Goal: Task Accomplishment & Management: Use online tool/utility

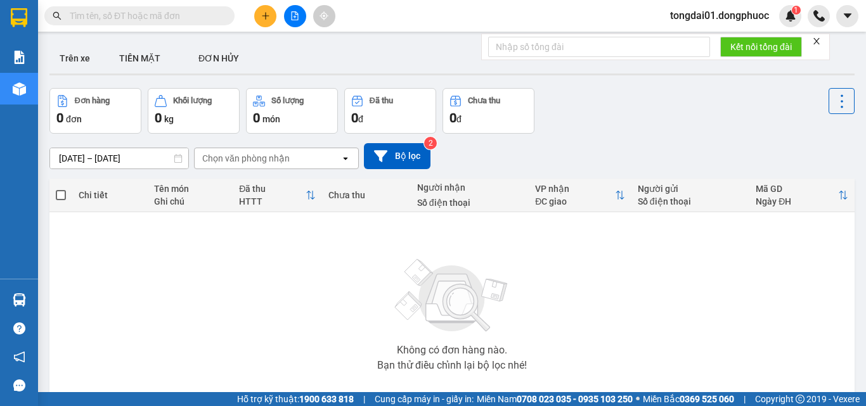
drag, startPoint x: 216, startPoint y: 23, endPoint x: 209, endPoint y: 15, distance: 11.3
click at [214, 21] on span at bounding box center [139, 15] width 190 height 19
click at [201, 5] on div "Kết quả tìm kiếm ( 0 ) Bộ lọc No Data" at bounding box center [123, 16] width 247 height 22
click at [195, 15] on input "text" at bounding box center [145, 16] width 150 height 14
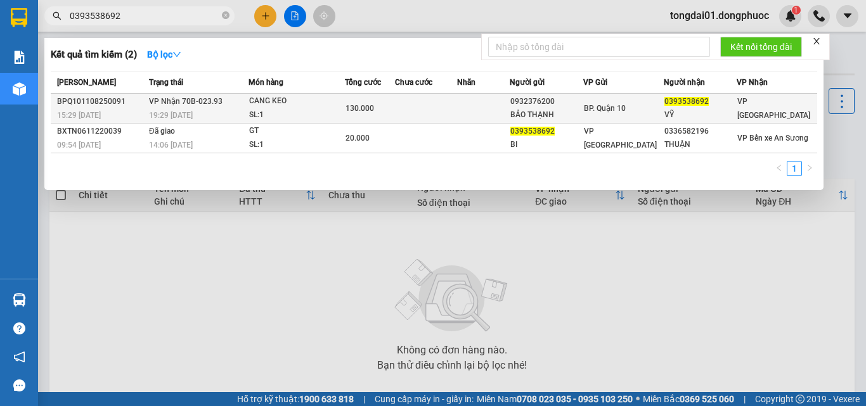
type input "0393538692"
click at [197, 101] on span "[PERSON_NAME] 70B-023.93" at bounding box center [186, 101] width 74 height 9
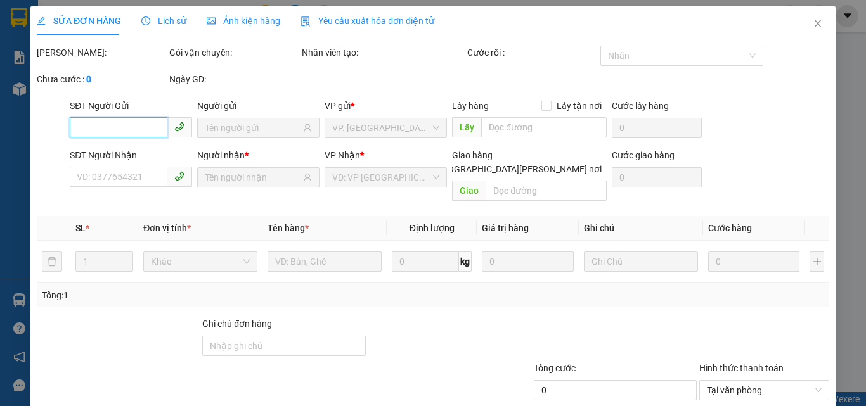
type input "0932376200"
type input "BẢO THẠNH"
type input "0393538692"
type input "VỸ"
type input "130.000"
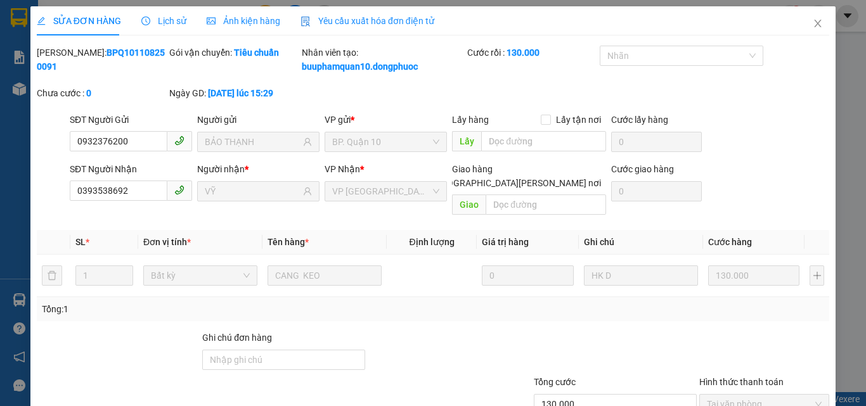
click at [165, 21] on span "Lịch sử" at bounding box center [163, 21] width 45 height 10
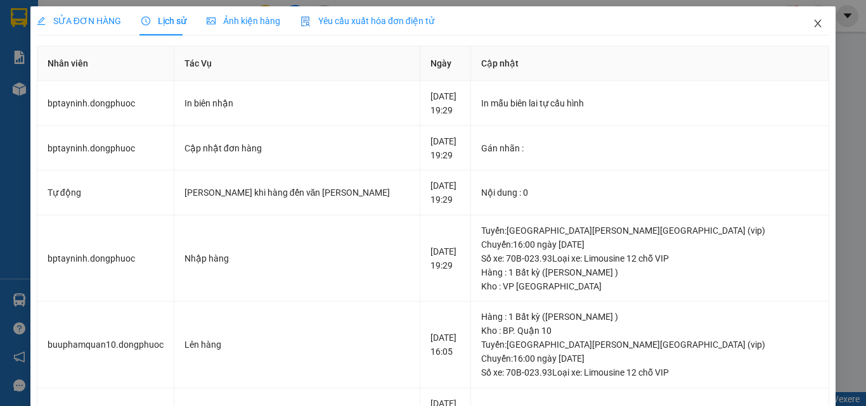
click at [815, 26] on icon "close" at bounding box center [818, 24] width 7 height 8
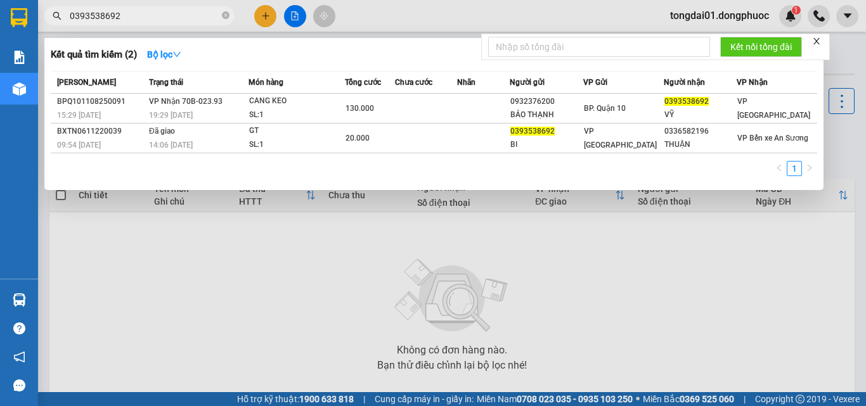
click at [167, 23] on span "0393538692" at bounding box center [139, 15] width 190 height 19
click at [165, 22] on input "0393538692" at bounding box center [145, 16] width 150 height 14
click at [147, 14] on input "0393538692" at bounding box center [145, 16] width 150 height 14
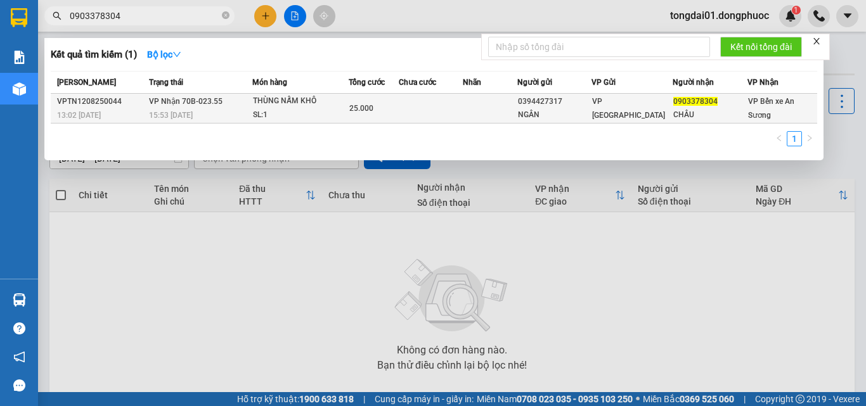
type input "0903378304"
drag, startPoint x: 165, startPoint y: 104, endPoint x: 172, endPoint y: 120, distance: 17.9
click at [172, 120] on td "[PERSON_NAME] 70B-023.55 15:53 [DATE]" at bounding box center [199, 109] width 106 height 30
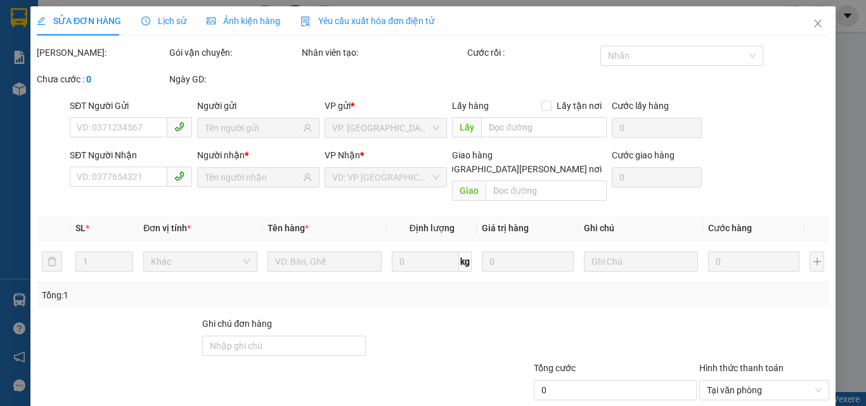
type input "0394427317"
type input "NGÂN"
type input "0903378304"
type input "CHÂU"
type input "25.000"
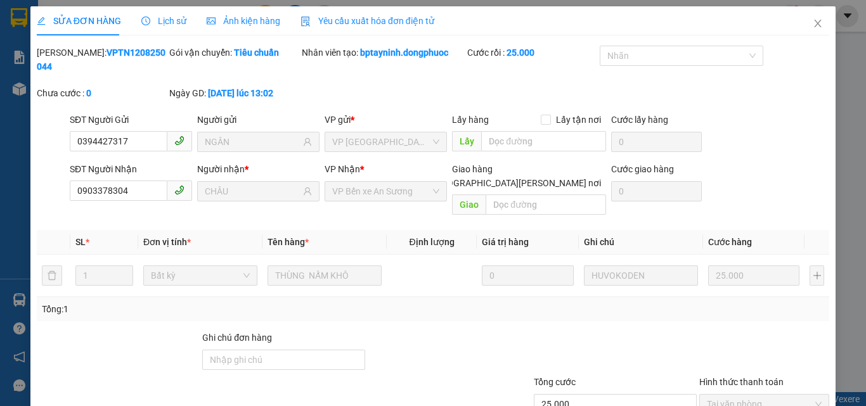
click at [164, 26] on span "Lịch sử" at bounding box center [163, 21] width 45 height 10
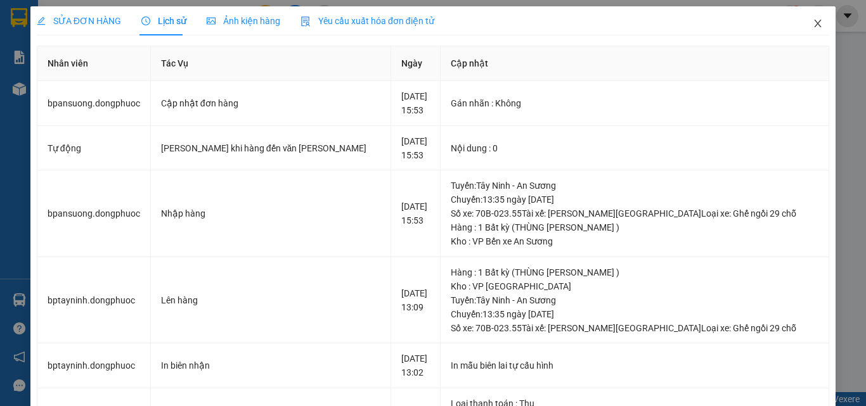
click at [815, 21] on span "Close" at bounding box center [818, 24] width 36 height 36
